Goal: Transaction & Acquisition: Purchase product/service

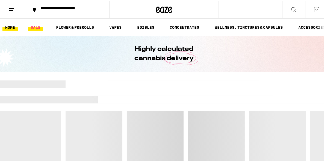
click at [35, 26] on link "SALE" at bounding box center [35, 26] width 15 height 7
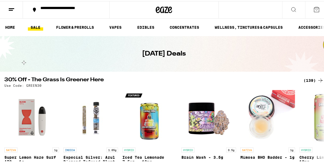
click at [304, 80] on div "(139)" at bounding box center [313, 79] width 20 height 7
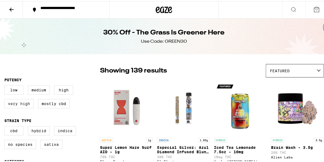
click at [10, 104] on label "Very High" at bounding box center [18, 102] width 29 height 9
click at [6, 85] on input "Very High" at bounding box center [5, 85] width 0 height 0
checkbox input "true"
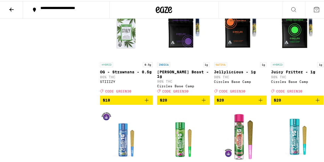
scroll to position [710, 0]
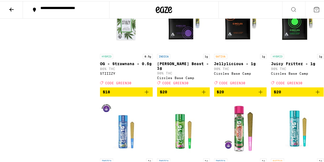
click at [257, 94] on icon "Add to bag" at bounding box center [260, 90] width 7 height 7
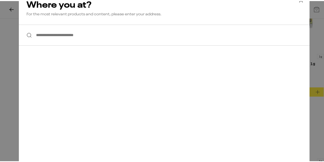
click at [68, 35] on input "**********" at bounding box center [164, 33] width 291 height 21
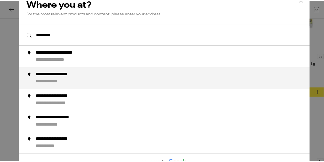
click at [35, 74] on div "**********" at bounding box center [62, 73] width 54 height 6
type input "**********"
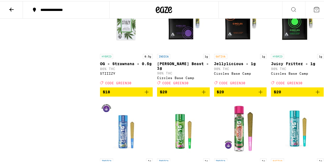
click at [258, 94] on icon "Add to bag" at bounding box center [260, 90] width 7 height 7
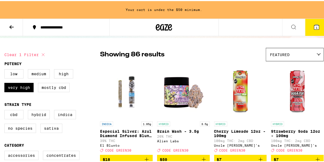
scroll to position [0, 0]
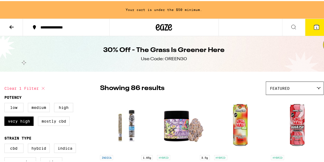
click at [13, 29] on button at bounding box center [11, 26] width 23 height 17
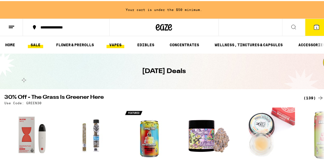
click at [119, 46] on link "VAPES" at bounding box center [115, 43] width 18 height 7
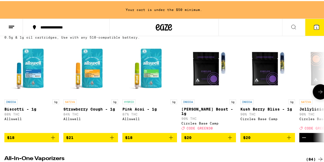
scroll to position [164, 0]
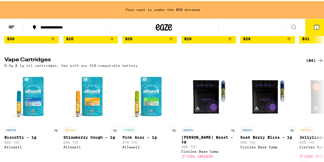
click at [312, 58] on div "(84)" at bounding box center [315, 59] width 18 height 7
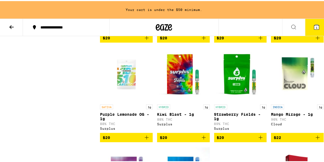
scroll to position [382, 0]
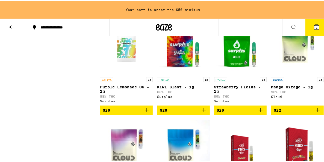
click at [314, 112] on icon "Add to bag" at bounding box center [317, 109] width 7 height 7
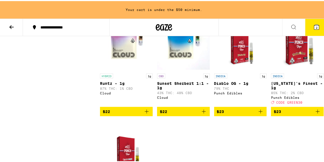
scroll to position [493, 0]
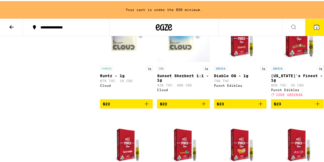
click at [314, 26] on icon at bounding box center [316, 25] width 5 height 5
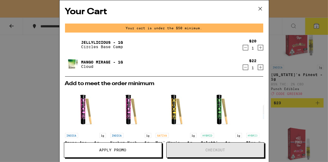
click at [261, 6] on icon at bounding box center [260, 9] width 8 height 8
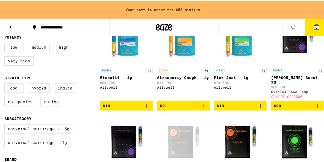
scroll to position [83, 0]
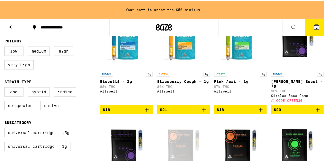
click at [40, 93] on label "Hybrid" at bounding box center [39, 90] width 22 height 9
click at [6, 87] on input "Hybrid" at bounding box center [5, 87] width 0 height 0
checkbox input "true"
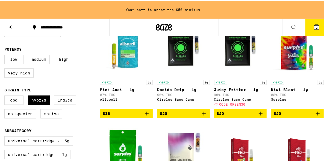
scroll to position [83, 0]
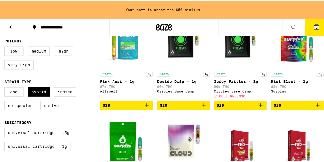
click at [258, 106] on icon "Add to bag" at bounding box center [260, 104] width 7 height 7
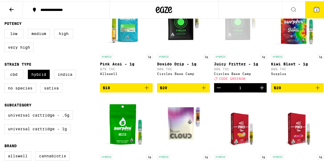
scroll to position [66, 0]
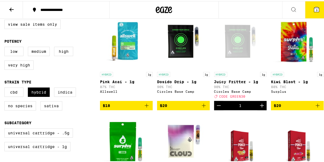
click at [316, 8] on span "3" at bounding box center [317, 8] width 2 height 3
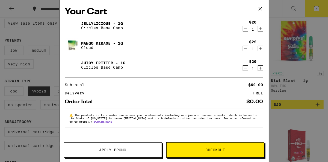
click at [118, 147] on button "Apply Promo" at bounding box center [113, 149] width 98 height 15
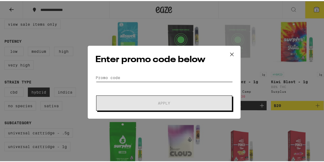
click at [114, 76] on input "Promo Code" at bounding box center [164, 76] width 137 height 8
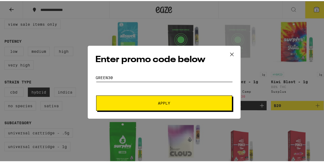
type input "GREEN30"
click at [96, 94] on button "Apply" at bounding box center [164, 101] width 136 height 15
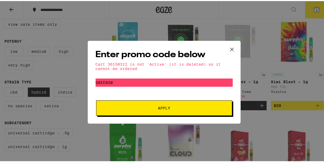
click at [231, 46] on icon at bounding box center [231, 47] width 3 height 3
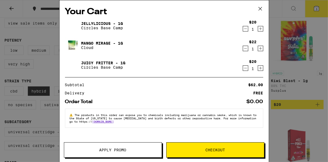
click at [260, 7] on icon at bounding box center [260, 9] width 8 height 8
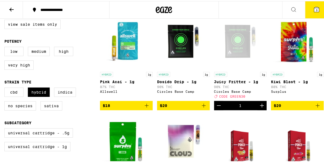
click at [316, 7] on span "3" at bounding box center [317, 8] width 2 height 3
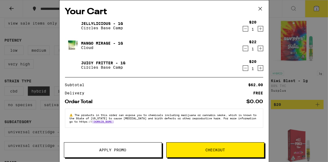
click at [320, 82] on div "Your Cart Jellylicious - 1g Circles Base Camp $20 1 Mango Mirage - 1g Cloud $22…" at bounding box center [164, 81] width 328 height 162
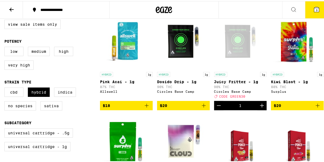
click at [11, 7] on icon at bounding box center [11, 8] width 7 height 7
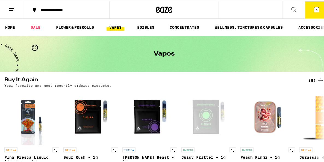
click at [10, 8] on icon at bounding box center [11, 8] width 7 height 7
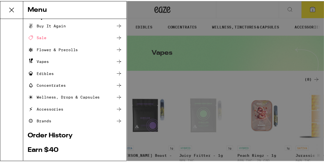
scroll to position [27, 0]
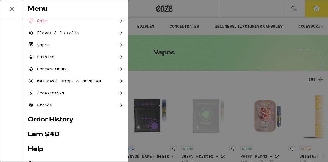
click at [286, 55] on div "Menu Shop Buy It Again Sale Flower & Prerolls Vapes Edibles Concentrates Wellne…" at bounding box center [164, 81] width 328 height 162
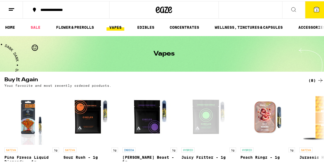
click at [312, 11] on button "3" at bounding box center [316, 8] width 23 height 17
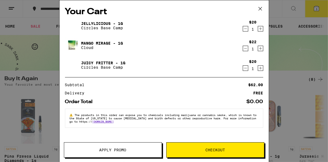
click at [165, 65] on div "Juicy Fritter - 1g Circles Base Camp" at bounding box center [153, 64] width 177 height 15
click at [85, 84] on div "Subtotal" at bounding box center [76, 85] width 23 height 4
click at [177, 114] on span "The products in this order can expose you to chemicals including marijuana or c…" at bounding box center [163, 118] width 187 height 10
click at [210, 149] on span "Checkout" at bounding box center [215, 150] width 20 height 4
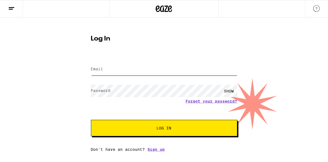
type input "[PERSON_NAME][EMAIL_ADDRESS][PERSON_NAME][DOMAIN_NAME]"
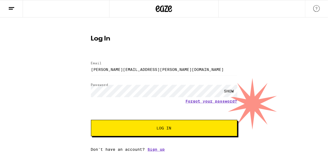
click at [173, 130] on button "Log In" at bounding box center [164, 128] width 146 height 16
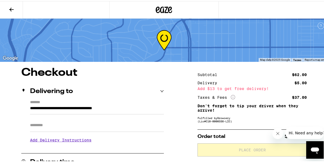
click at [15, 11] on button at bounding box center [11, 8] width 23 height 17
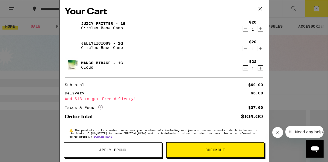
click at [114, 149] on span "Apply Promo" at bounding box center [112, 150] width 27 height 4
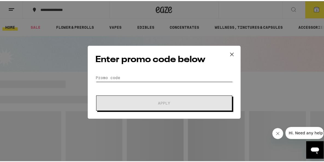
click at [115, 75] on input "Promo Code" at bounding box center [164, 76] width 137 height 8
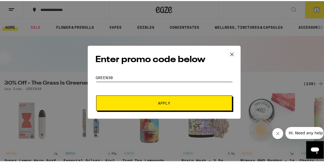
type input "GREEN30"
click at [96, 94] on button "Apply" at bounding box center [164, 101] width 136 height 15
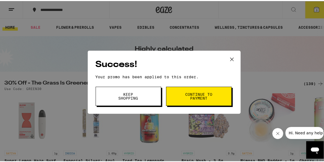
click at [201, 99] on button "Continue to payment" at bounding box center [199, 94] width 66 height 19
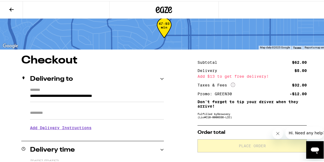
scroll to position [40, 0]
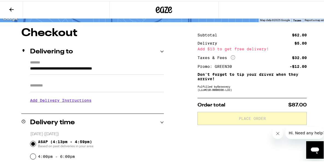
click at [82, 83] on input "Apt/Suite" at bounding box center [97, 84] width 134 height 13
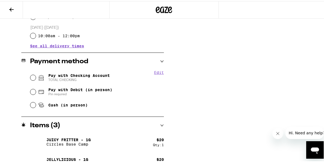
scroll to position [203, 0]
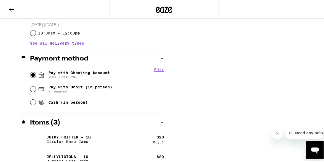
click at [31, 74] on input "Pay with Checking Account TOTAL CHECKING" at bounding box center [32, 73] width 5 height 5
radio input "true"
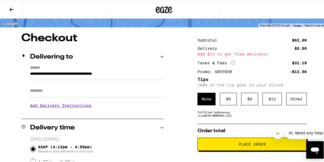
scroll to position [29, 0]
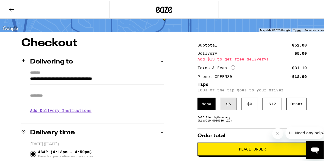
click at [224, 102] on div "$ 6" at bounding box center [228, 102] width 17 height 13
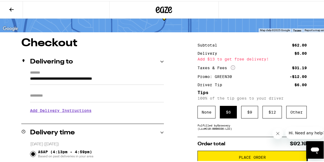
scroll to position [57, 0]
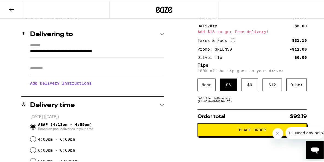
click at [224, 132] on button "Place Order" at bounding box center [251, 128] width 109 height 13
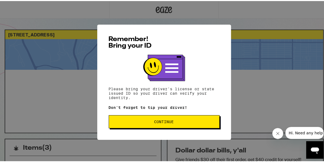
click at [183, 122] on span "Continue" at bounding box center [164, 121] width 102 height 4
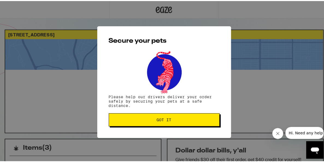
click at [187, 116] on button "Got it" at bounding box center [164, 118] width 111 height 13
